Goal: Task Accomplishment & Management: Manage account settings

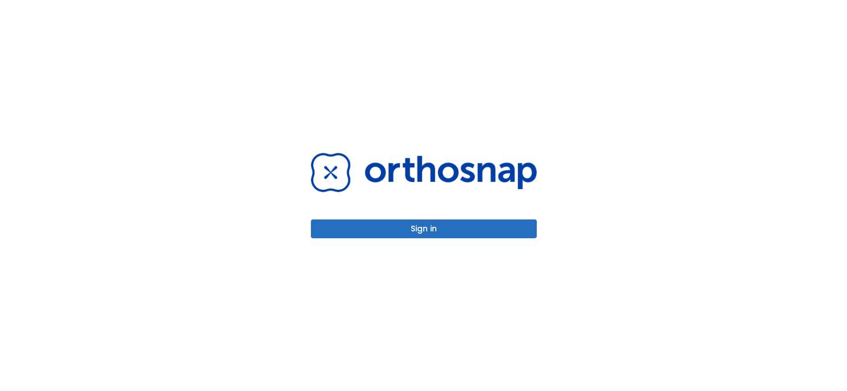
click at [412, 230] on button "Sign in" at bounding box center [424, 229] width 226 height 19
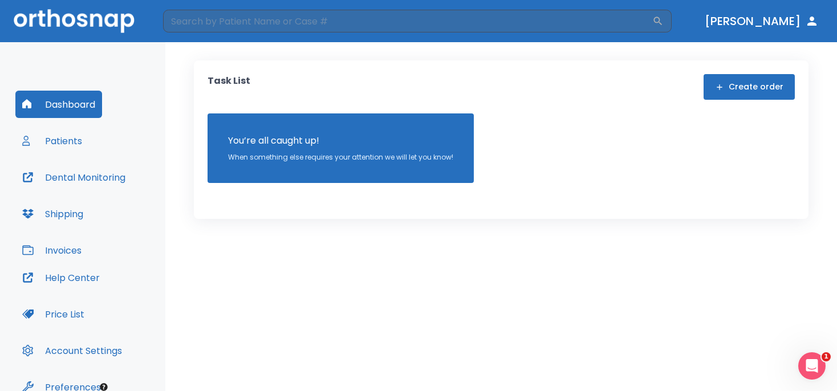
click at [63, 137] on button "Patients" at bounding box center [52, 140] width 74 height 27
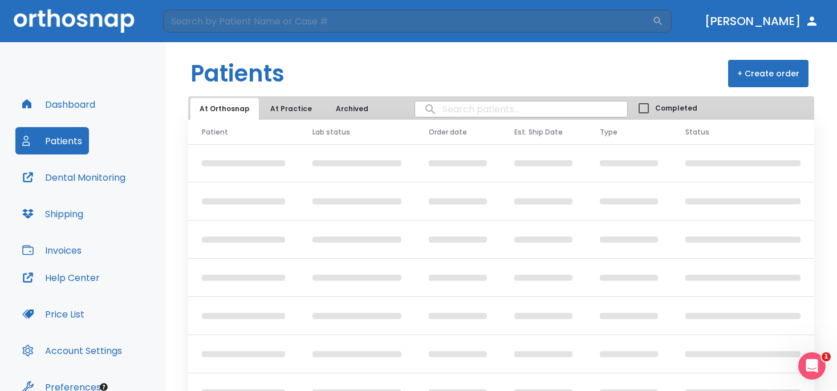
click at [290, 107] on button "At Practice" at bounding box center [291, 109] width 60 height 22
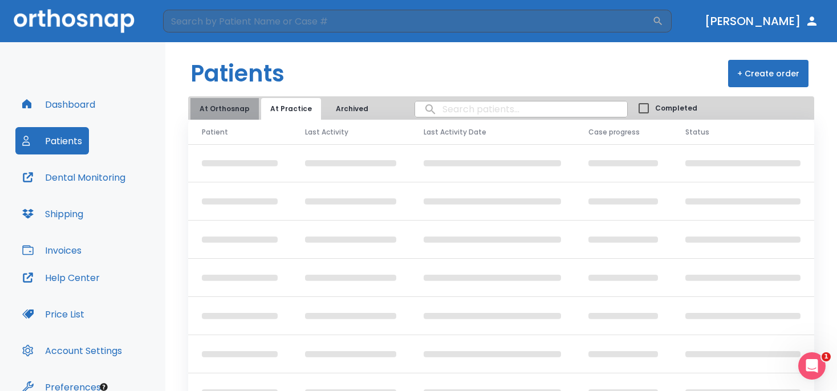
click at [228, 108] on button "At Orthosnap" at bounding box center [224, 109] width 68 height 22
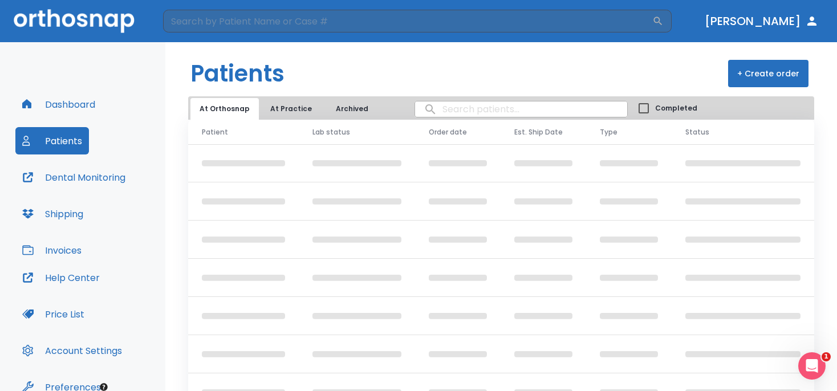
click at [88, 177] on button "Dental Monitoring" at bounding box center [73, 177] width 117 height 27
click at [348, 111] on button "Archived" at bounding box center [351, 109] width 57 height 22
click at [65, 140] on button "Patients" at bounding box center [52, 140] width 74 height 27
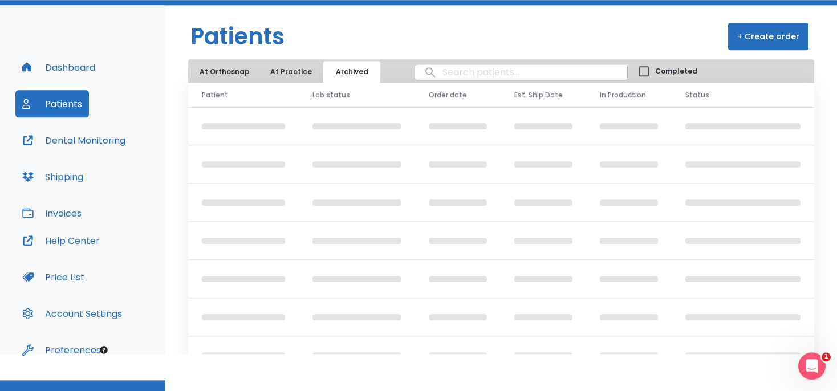
scroll to position [57, 0]
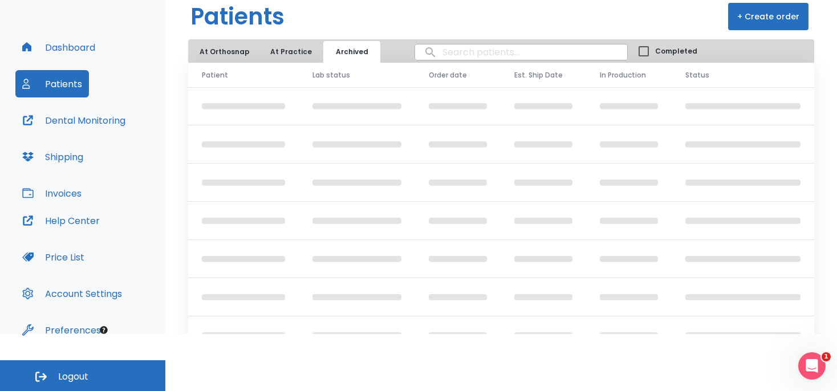
click at [66, 194] on button "Invoices" at bounding box center [51, 193] width 73 height 27
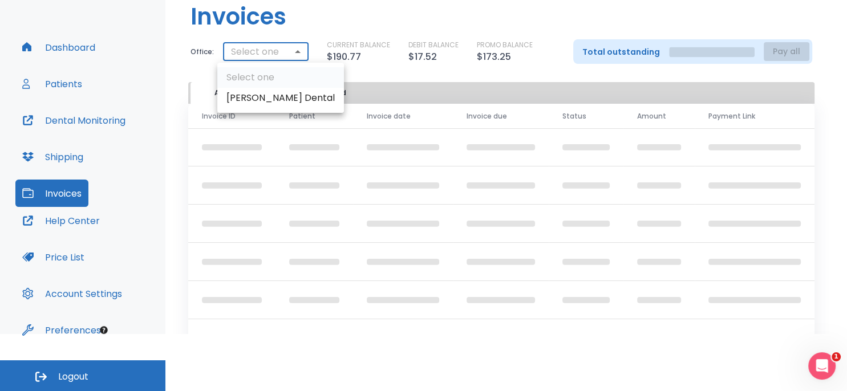
click at [294, 50] on body "​ Dr. McKinney Dashboard Patients Dental Monitoring Shipping Invoices Help Cent…" at bounding box center [423, 138] width 847 height 391
click at [271, 98] on li "[PERSON_NAME] Dental" at bounding box center [280, 98] width 127 height 21
type input "2929"
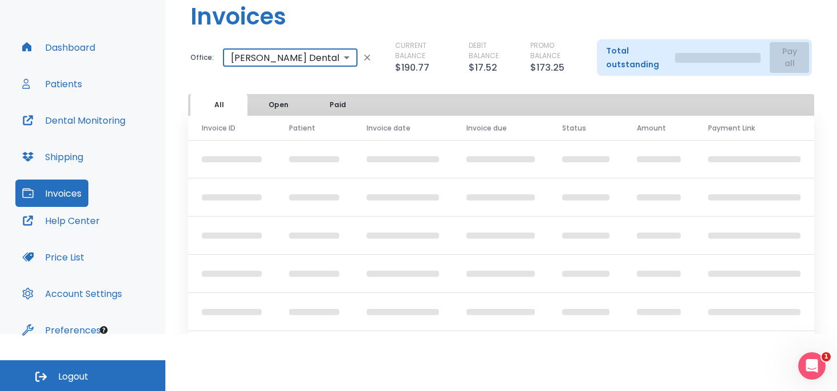
click at [76, 121] on button "Dental Monitoring" at bounding box center [73, 120] width 117 height 27
click at [67, 83] on button "Patients" at bounding box center [52, 83] width 74 height 27
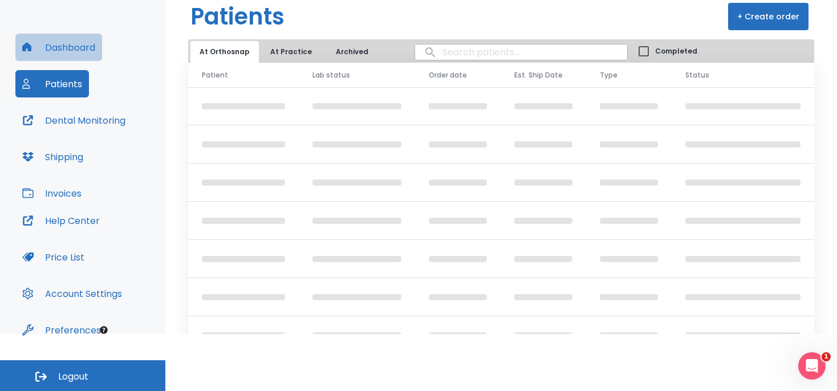
click at [61, 47] on button "Dashboard" at bounding box center [58, 47] width 87 height 27
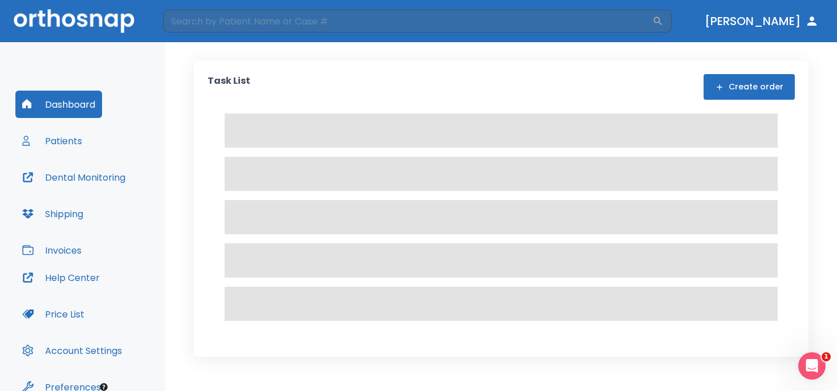
click at [71, 142] on button "Patients" at bounding box center [52, 140] width 74 height 27
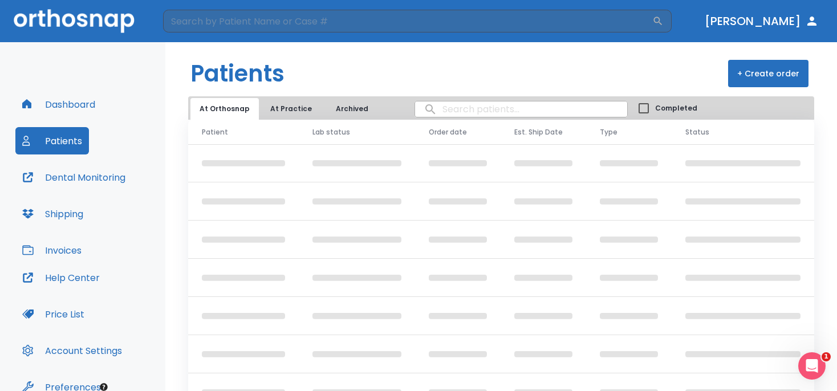
click at [756, 73] on button "+ Create order" at bounding box center [768, 73] width 80 height 27
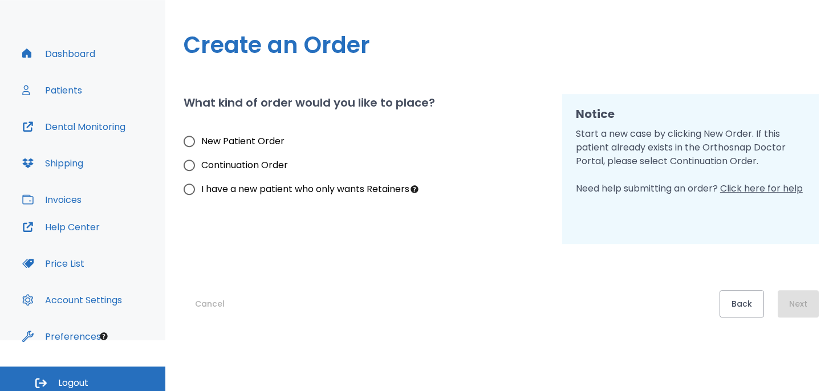
scroll to position [57, 0]
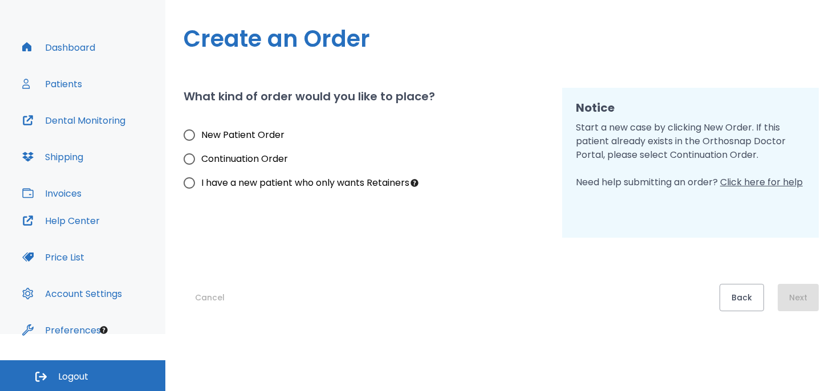
click at [81, 221] on button "Help Center" at bounding box center [60, 220] width 91 height 27
click at [66, 79] on button "Patients" at bounding box center [52, 83] width 74 height 27
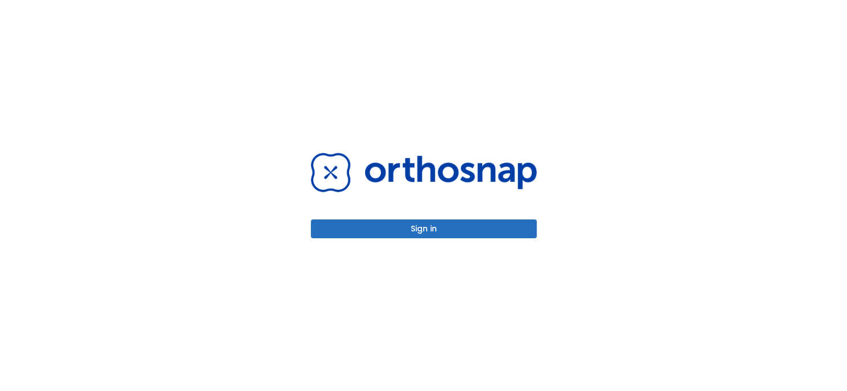
click at [452, 233] on button "Sign in" at bounding box center [424, 229] width 226 height 19
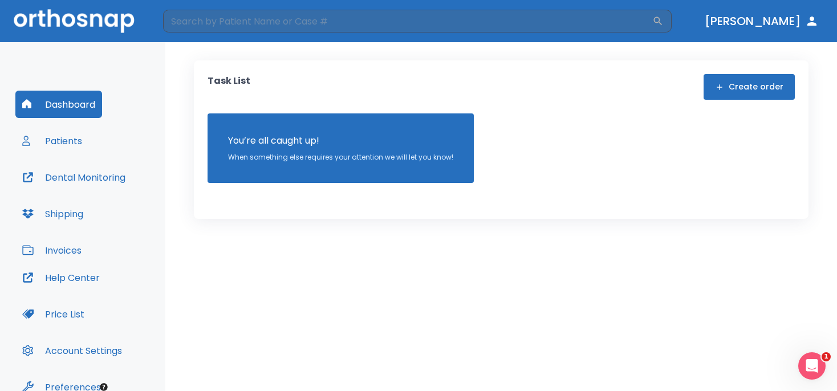
click at [60, 141] on button "Patients" at bounding box center [52, 140] width 74 height 27
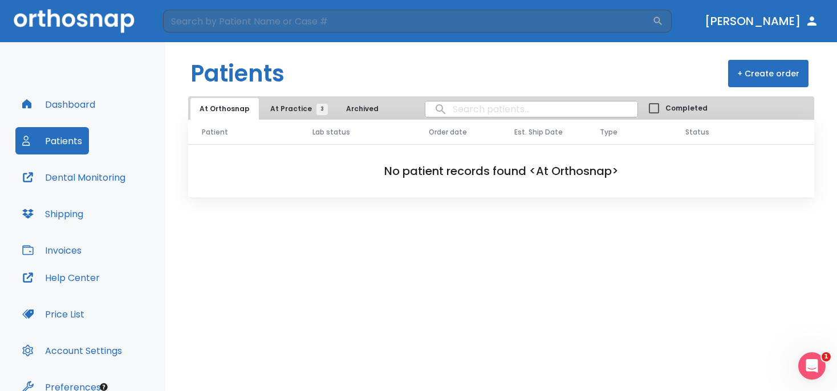
click at [297, 107] on span "At Practice 3" at bounding box center [296, 109] width 52 height 10
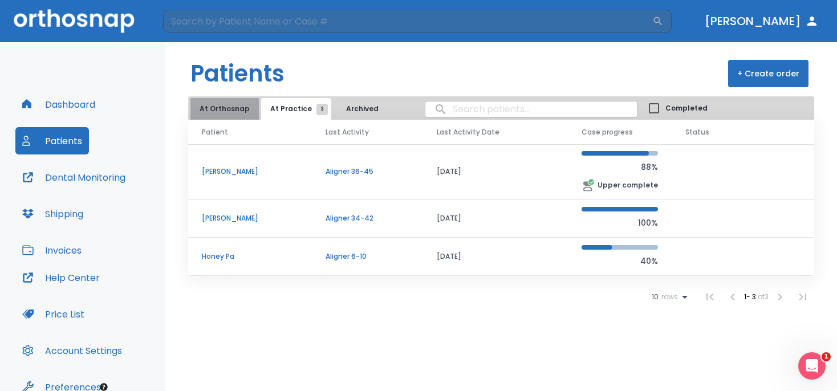
click at [226, 115] on button "At Orthosnap" at bounding box center [224, 109] width 68 height 22
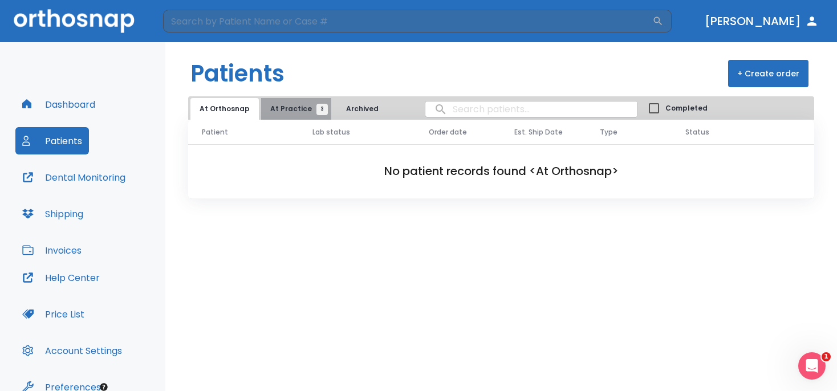
click at [294, 104] on span "At Practice 3" at bounding box center [296, 109] width 52 height 10
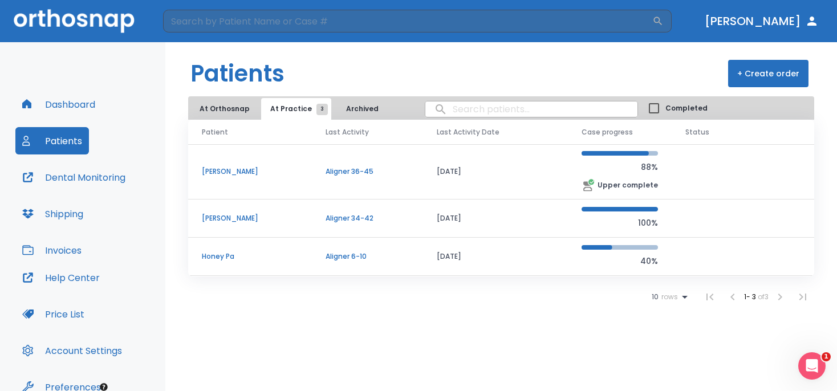
click at [232, 217] on p "[PERSON_NAME]" at bounding box center [250, 218] width 96 height 10
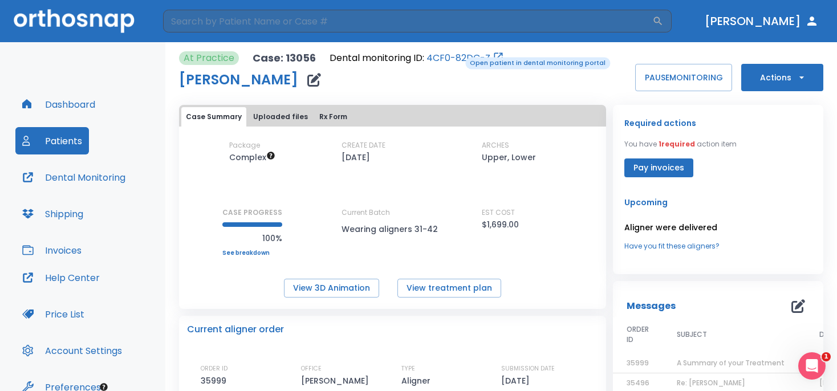
click at [457, 56] on link "4CF0-82DC-Z" at bounding box center [459, 58] width 64 height 14
click at [664, 165] on button "Pay invoices" at bounding box center [658, 168] width 69 height 19
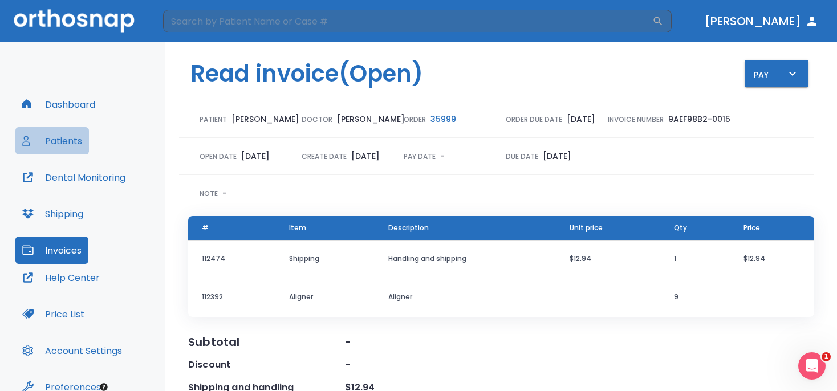
click at [72, 139] on button "Patients" at bounding box center [52, 140] width 74 height 27
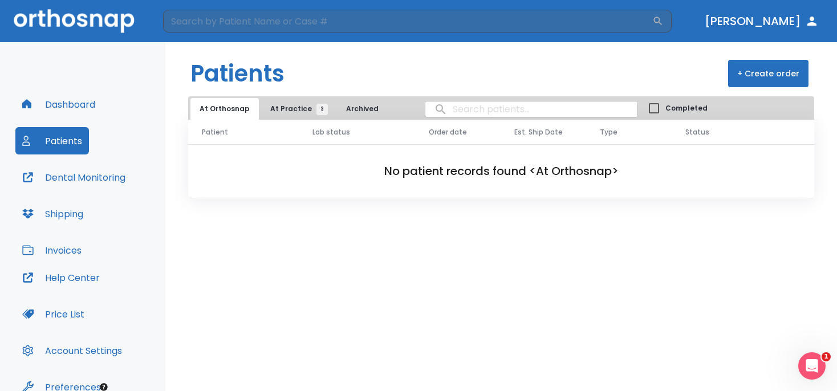
click at [290, 108] on span "At Practice 3" at bounding box center [296, 109] width 52 height 10
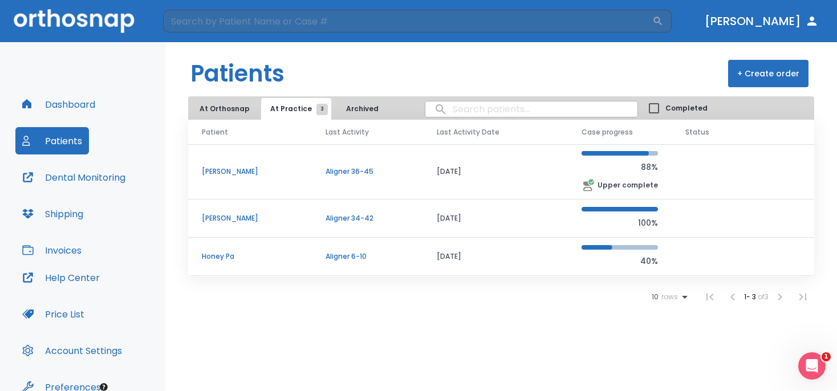
click at [232, 217] on p "[PERSON_NAME]" at bounding box center [250, 218] width 96 height 10
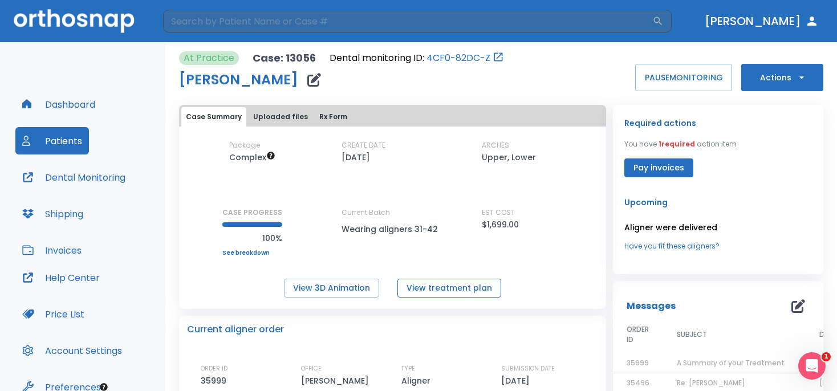
click at [455, 287] on button "View treatment plan" at bounding box center [449, 288] width 104 height 19
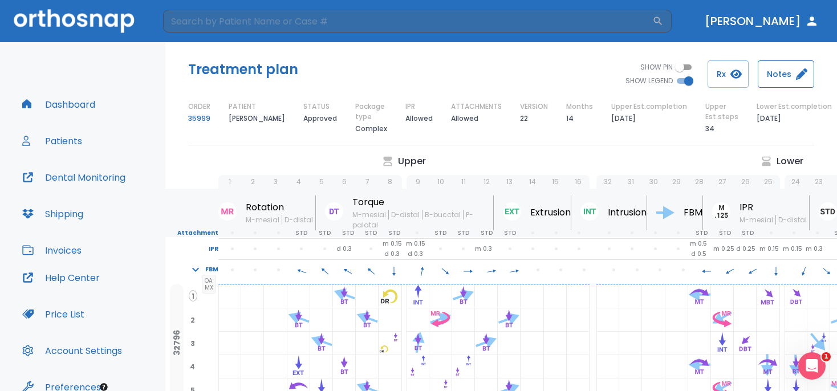
click at [787, 76] on button "Notes" at bounding box center [786, 73] width 56 height 27
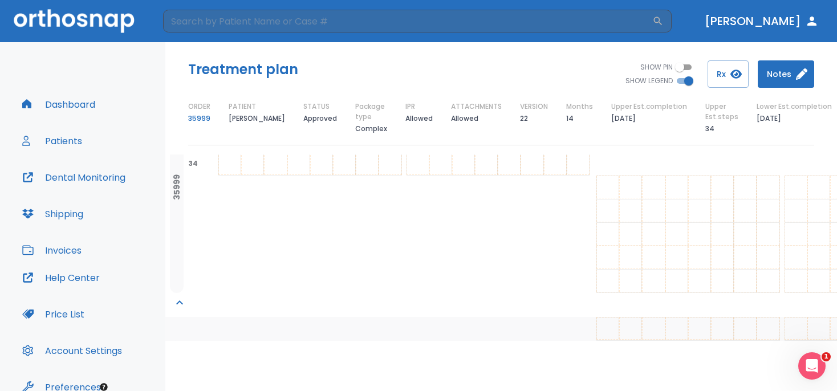
click at [59, 138] on button "Patients" at bounding box center [52, 140] width 74 height 27
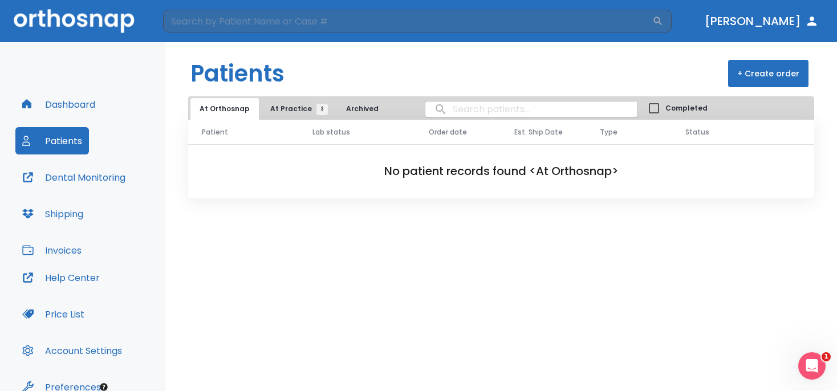
click at [286, 108] on span "At Practice 3" at bounding box center [296, 109] width 52 height 10
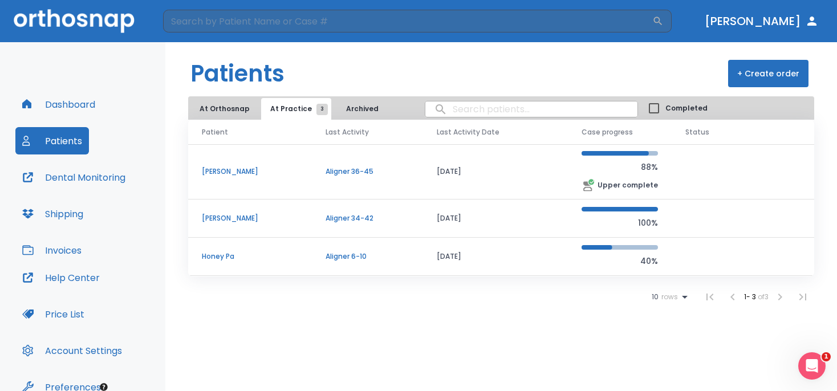
click at [234, 218] on p "[PERSON_NAME]" at bounding box center [250, 218] width 96 height 10
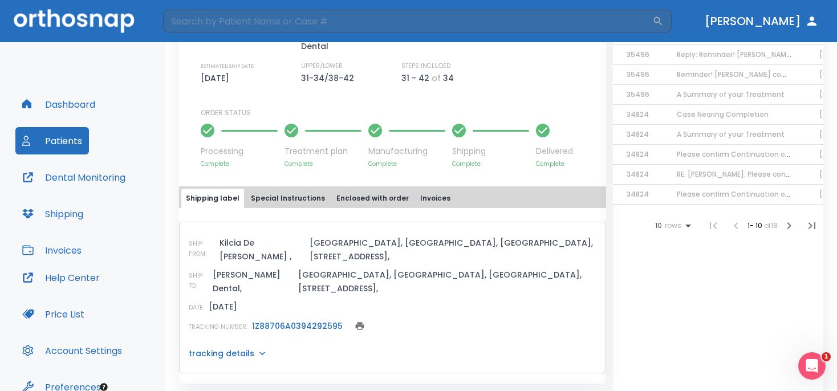
scroll to position [383, 0]
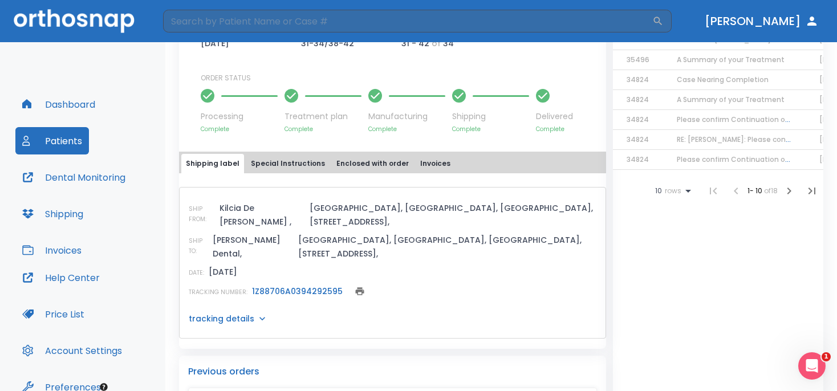
click at [281, 154] on button "Special Instructions" at bounding box center [287, 163] width 83 height 19
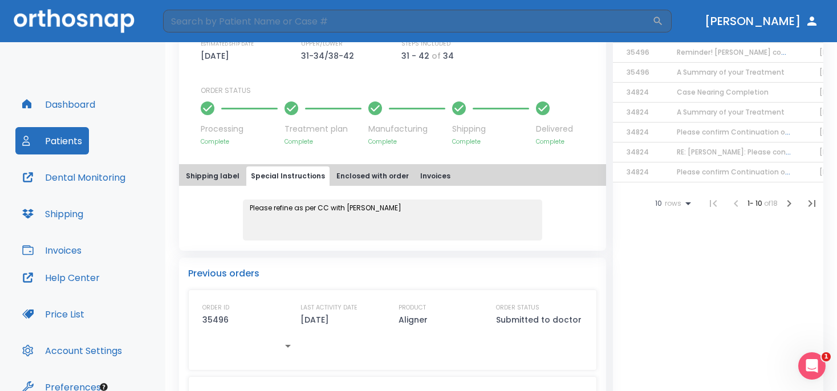
scroll to position [327, 0]
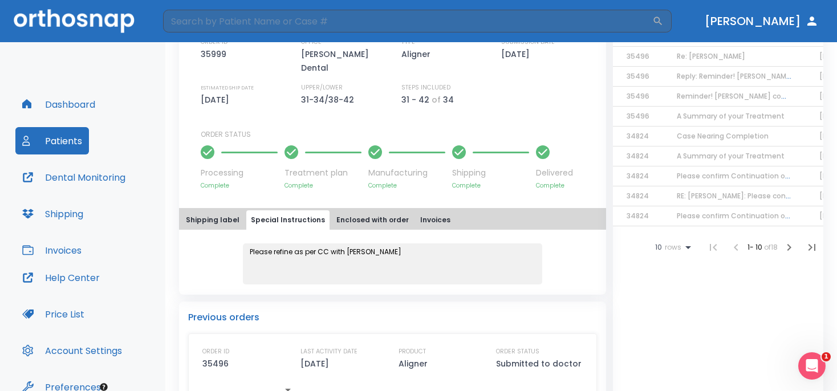
click at [362, 210] on button "Enclosed with order" at bounding box center [373, 219] width 82 height 19
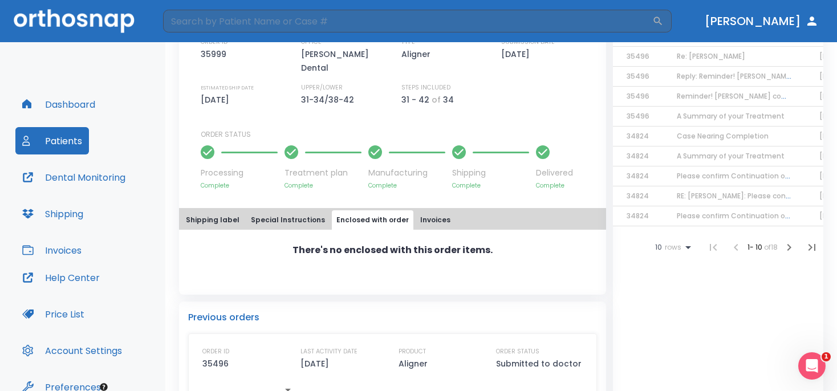
click at [427, 210] on button "Invoices" at bounding box center [435, 219] width 39 height 19
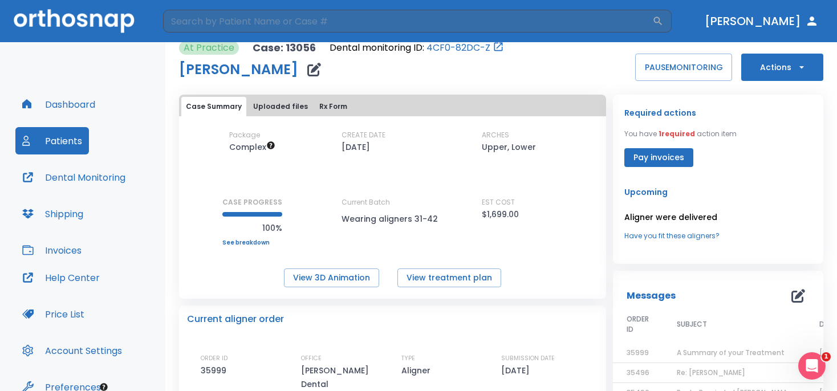
scroll to position [0, 0]
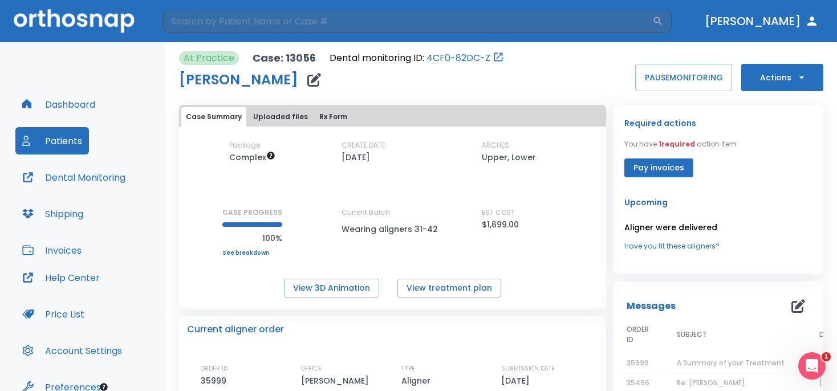
click at [796, 76] on icon "button" at bounding box center [801, 77] width 11 height 11
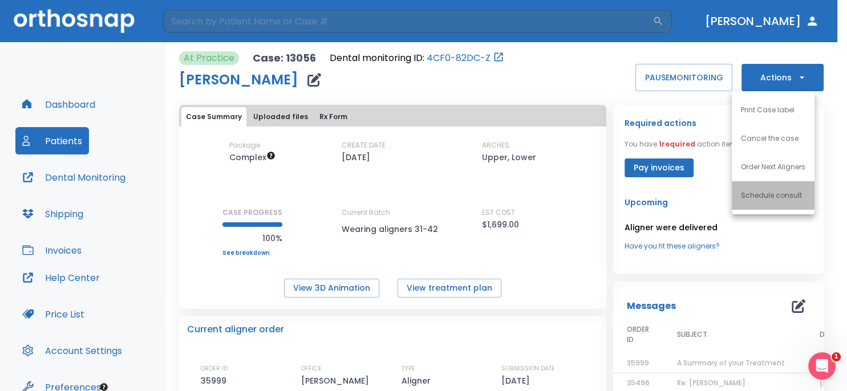
click at [762, 199] on p "Schedule consult" at bounding box center [771, 195] width 61 height 10
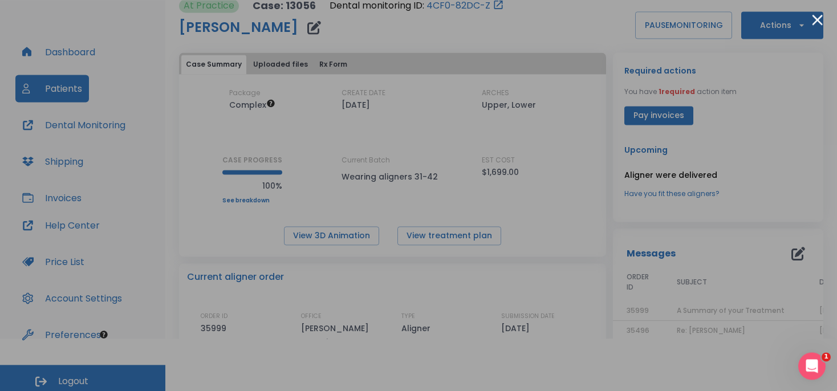
scroll to position [57, 0]
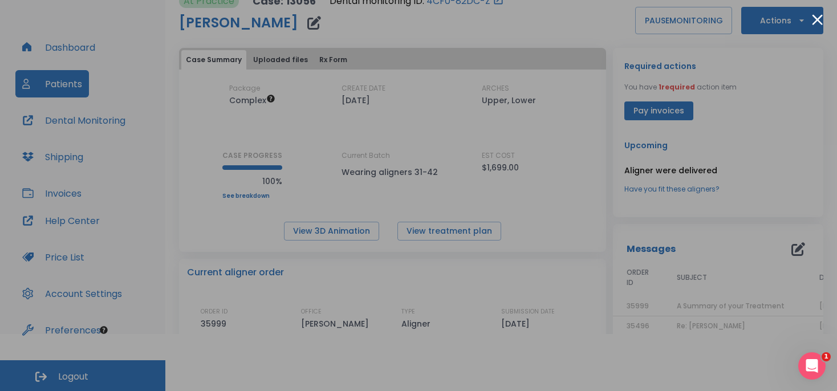
click at [766, 152] on div at bounding box center [418, 195] width 837 height 391
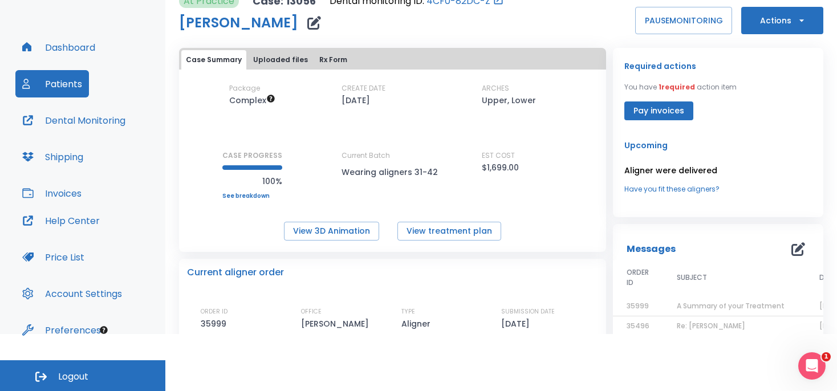
scroll to position [0, 0]
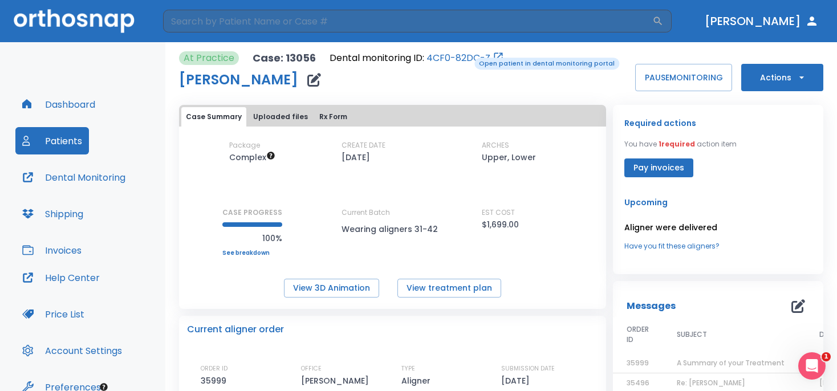
click at [466, 56] on link "4CF0-82DC-Z" at bounding box center [459, 58] width 64 height 14
click at [454, 56] on link "4CF0-82DC-Z" at bounding box center [459, 58] width 64 height 14
